Goal: Task Accomplishment & Management: Manage account settings

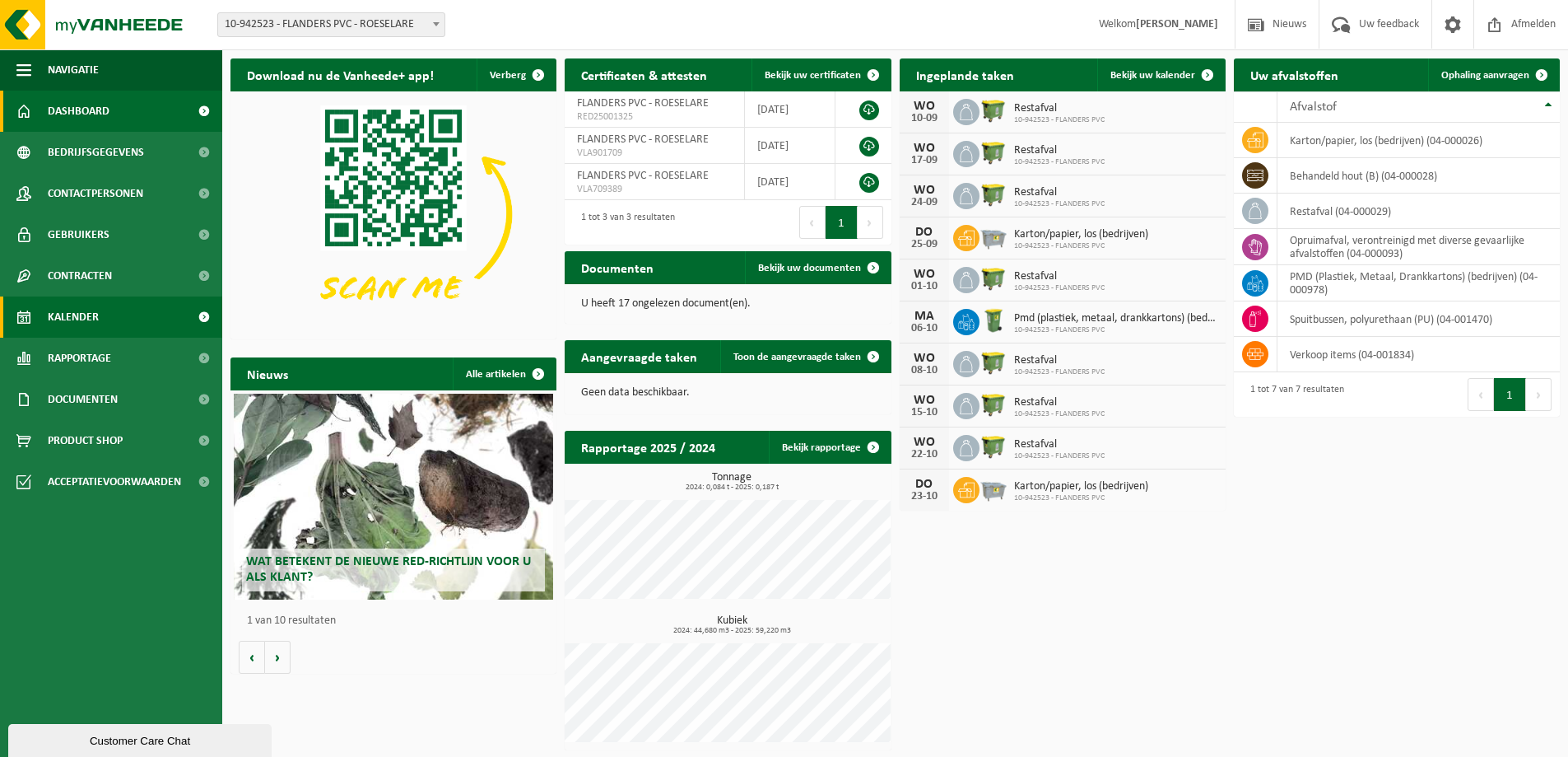
click at [108, 311] on link "Kalender" at bounding box center [111, 317] width 222 height 41
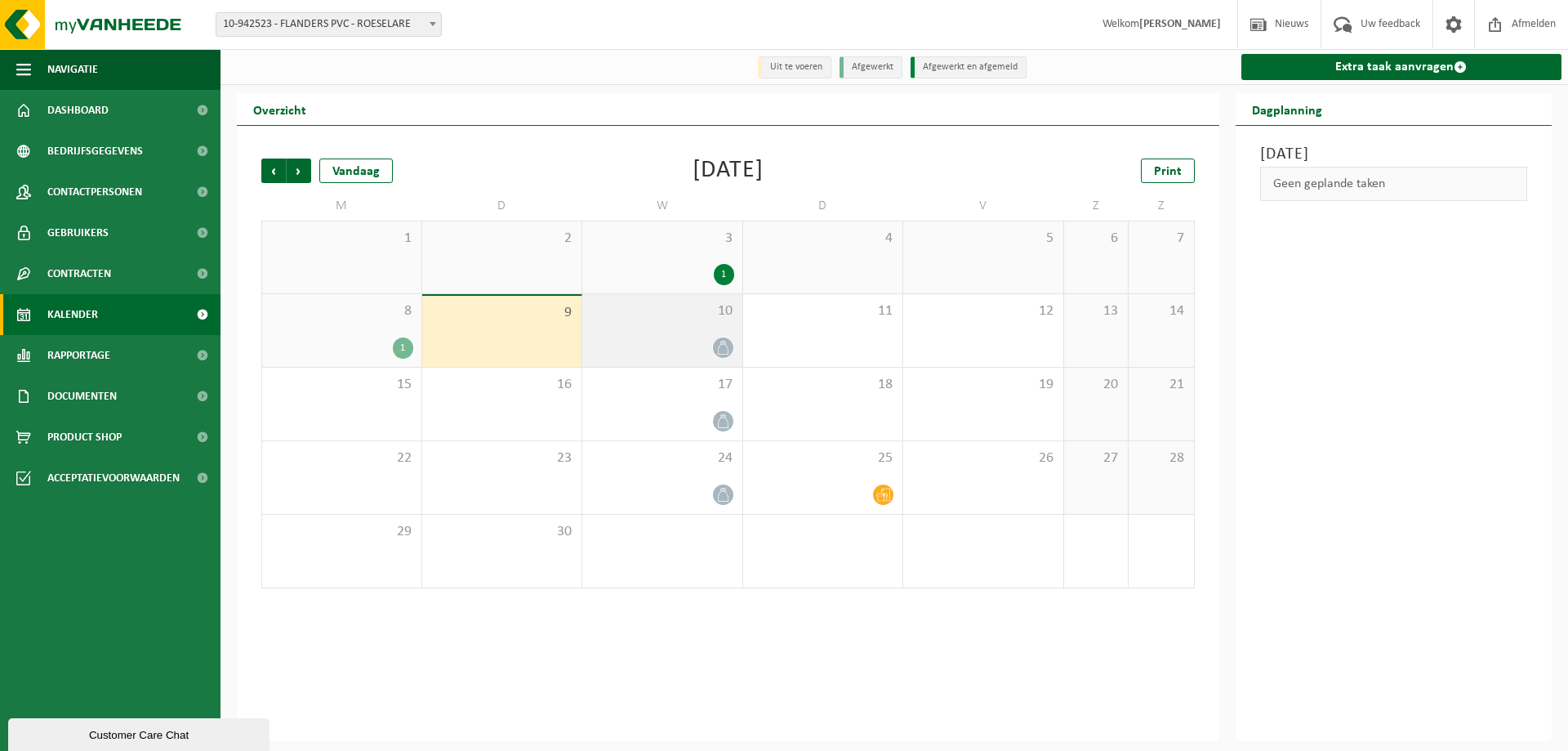
click at [704, 350] on div at bounding box center [663, 348] width 144 height 22
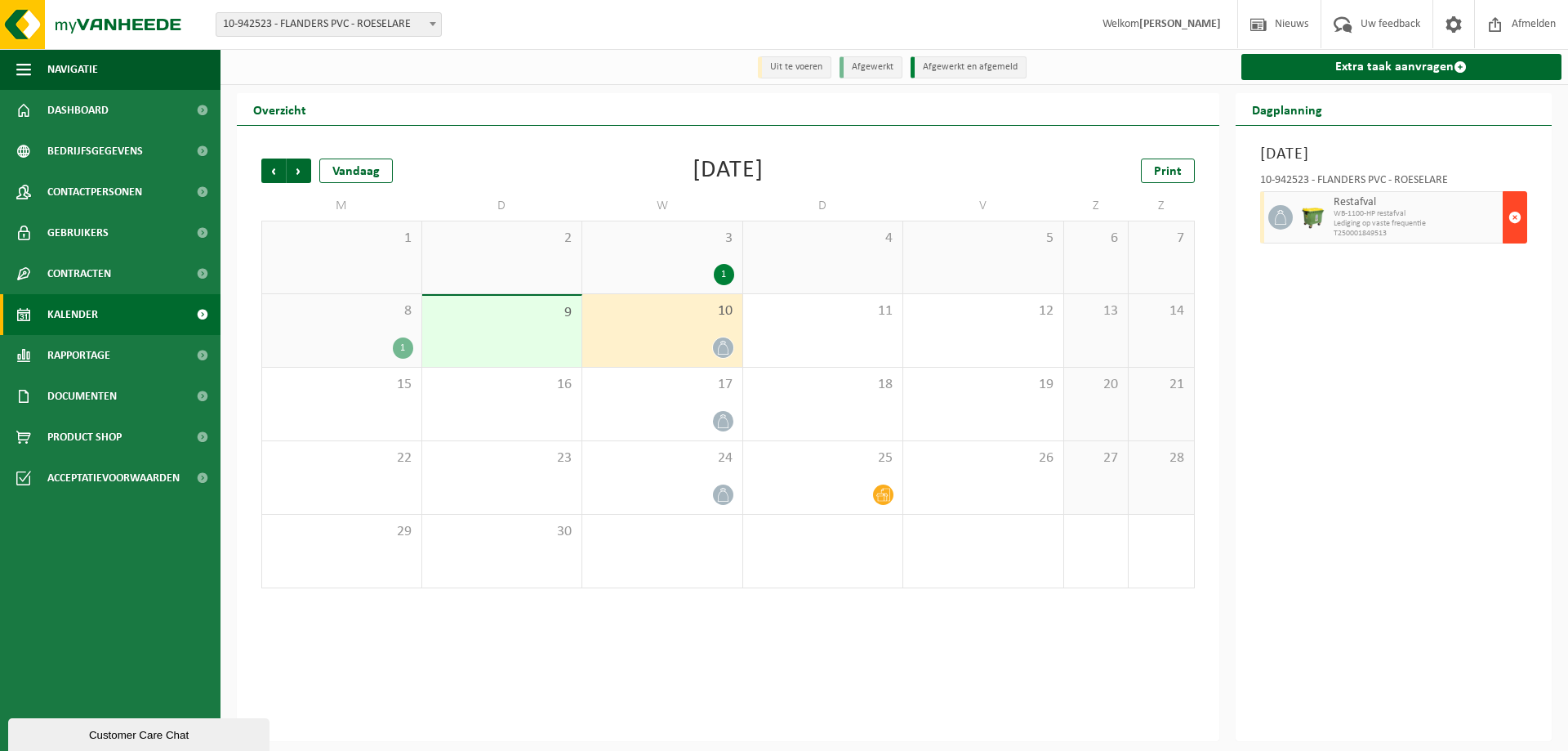
click at [1513, 211] on span "button" at bounding box center [1515, 217] width 13 height 33
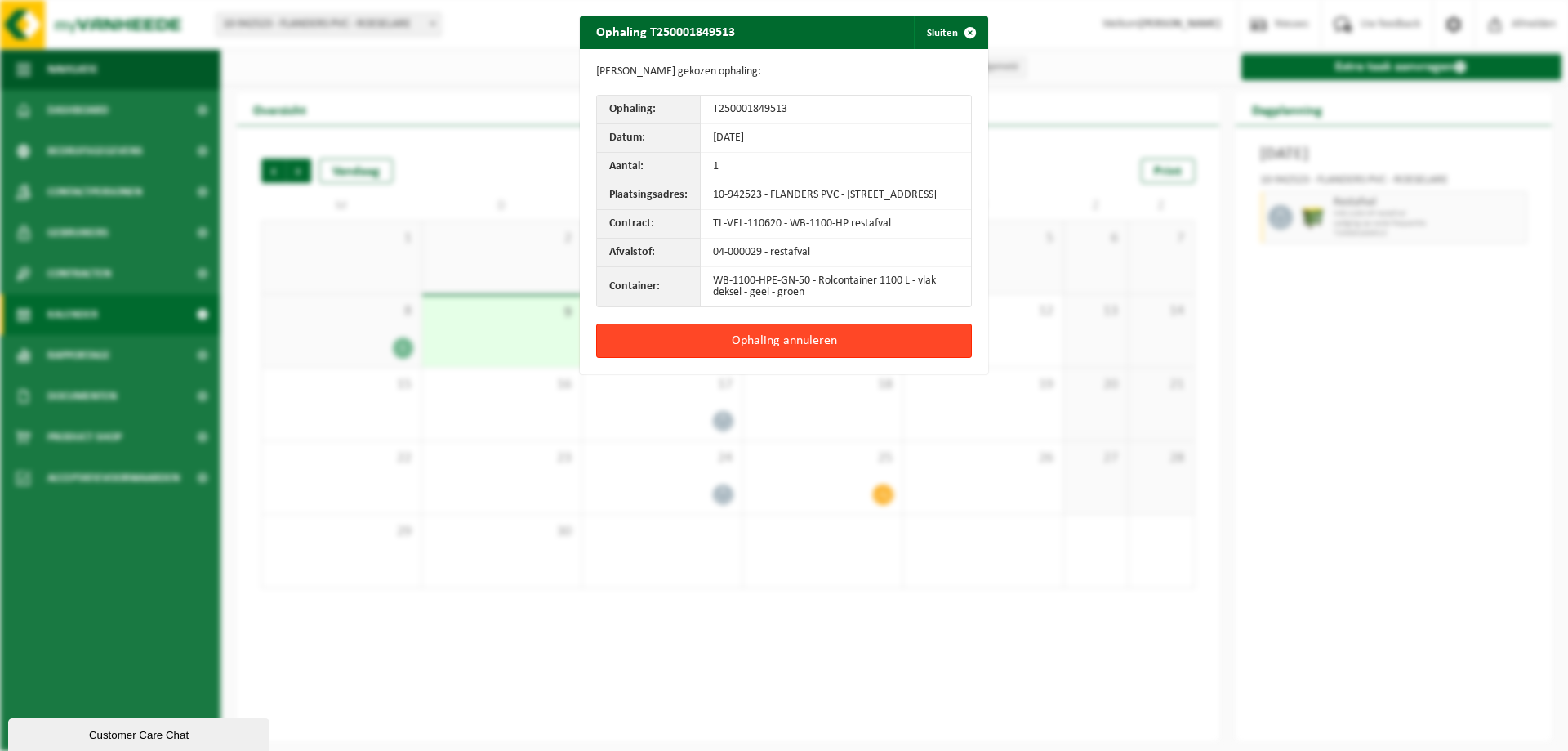
click at [810, 348] on button "Ophaling annuleren" at bounding box center [784, 340] width 375 height 34
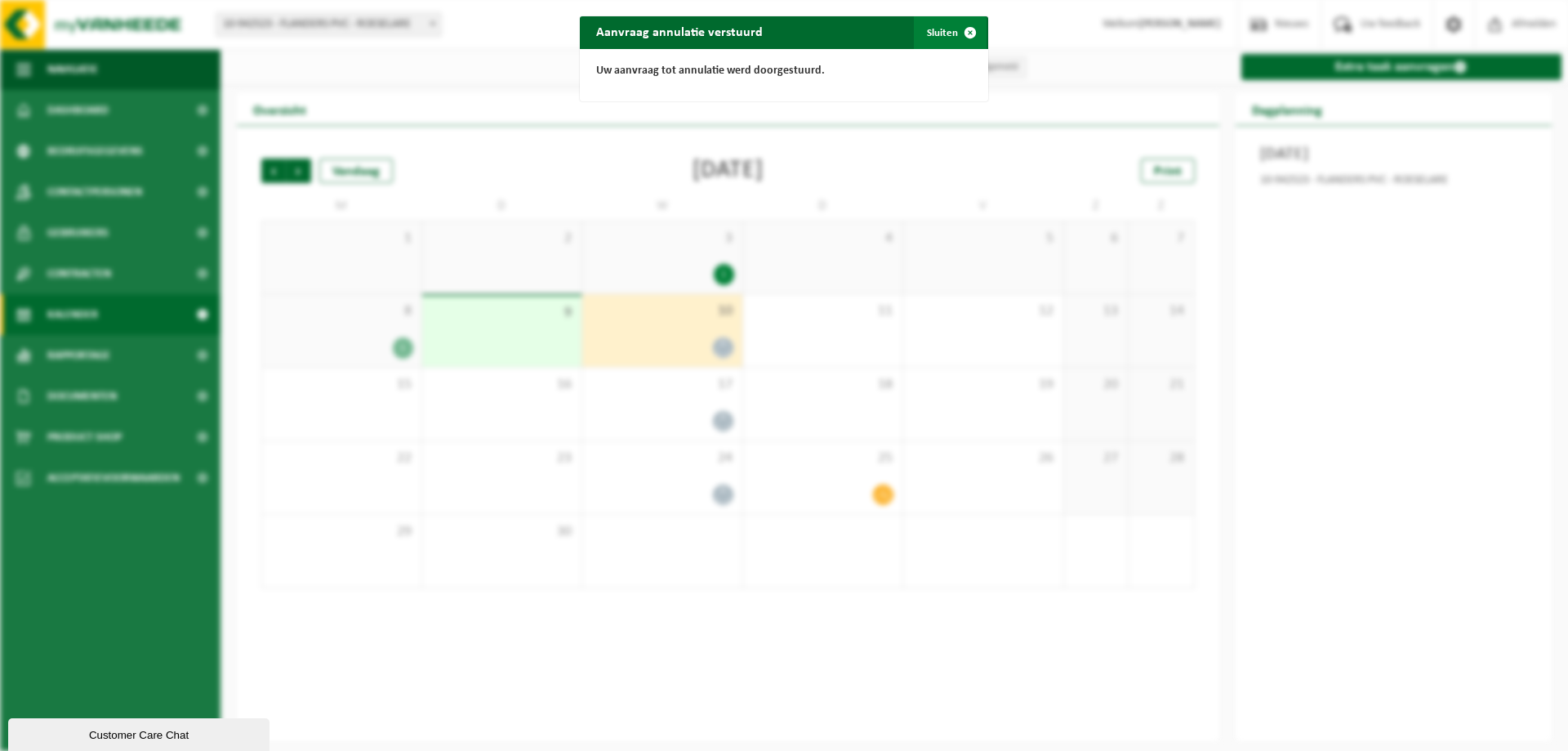
click at [963, 35] on span "button" at bounding box center [970, 32] width 33 height 33
